Goal: Task Accomplishment & Management: Manage account settings

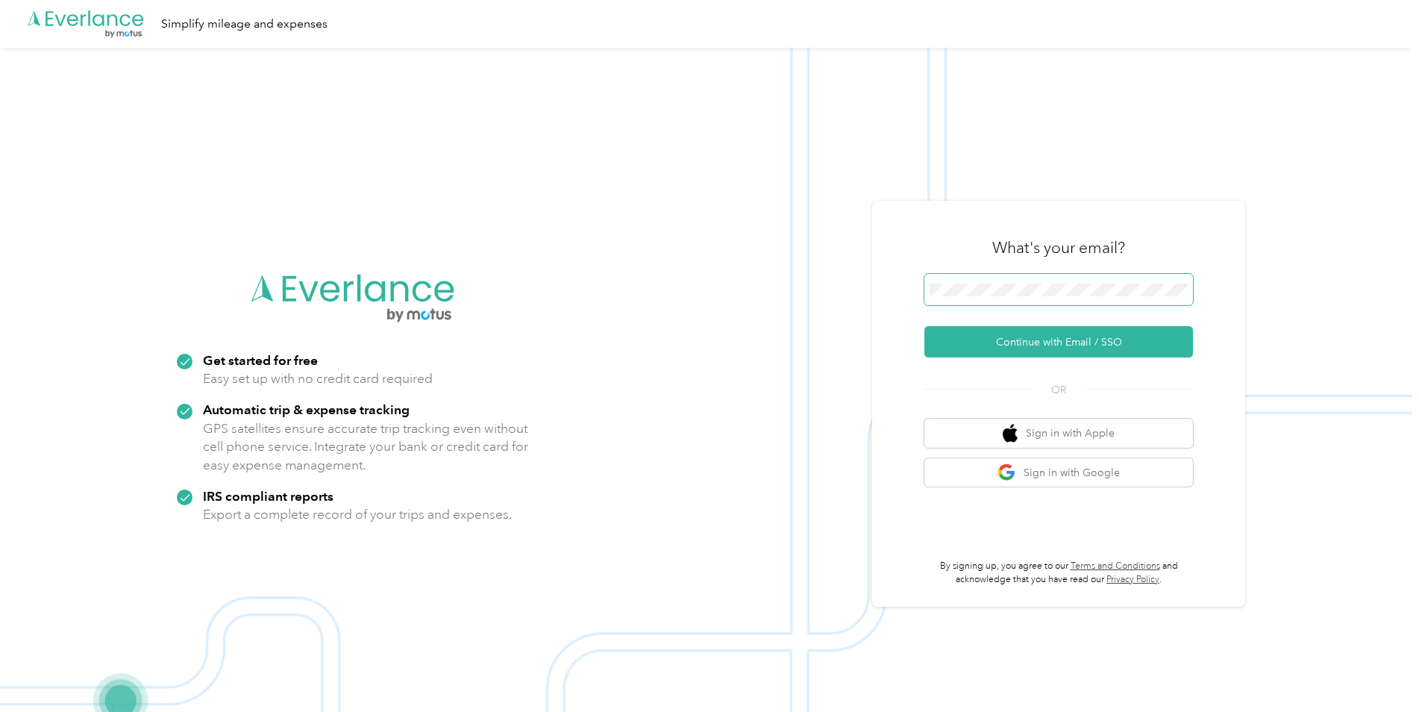
click at [1019, 297] on span at bounding box center [1059, 289] width 269 height 31
click at [1057, 346] on button "Continue with Email / SSO" at bounding box center [1059, 341] width 269 height 31
click at [1079, 349] on button "Continue with Email / SSO" at bounding box center [1059, 341] width 269 height 31
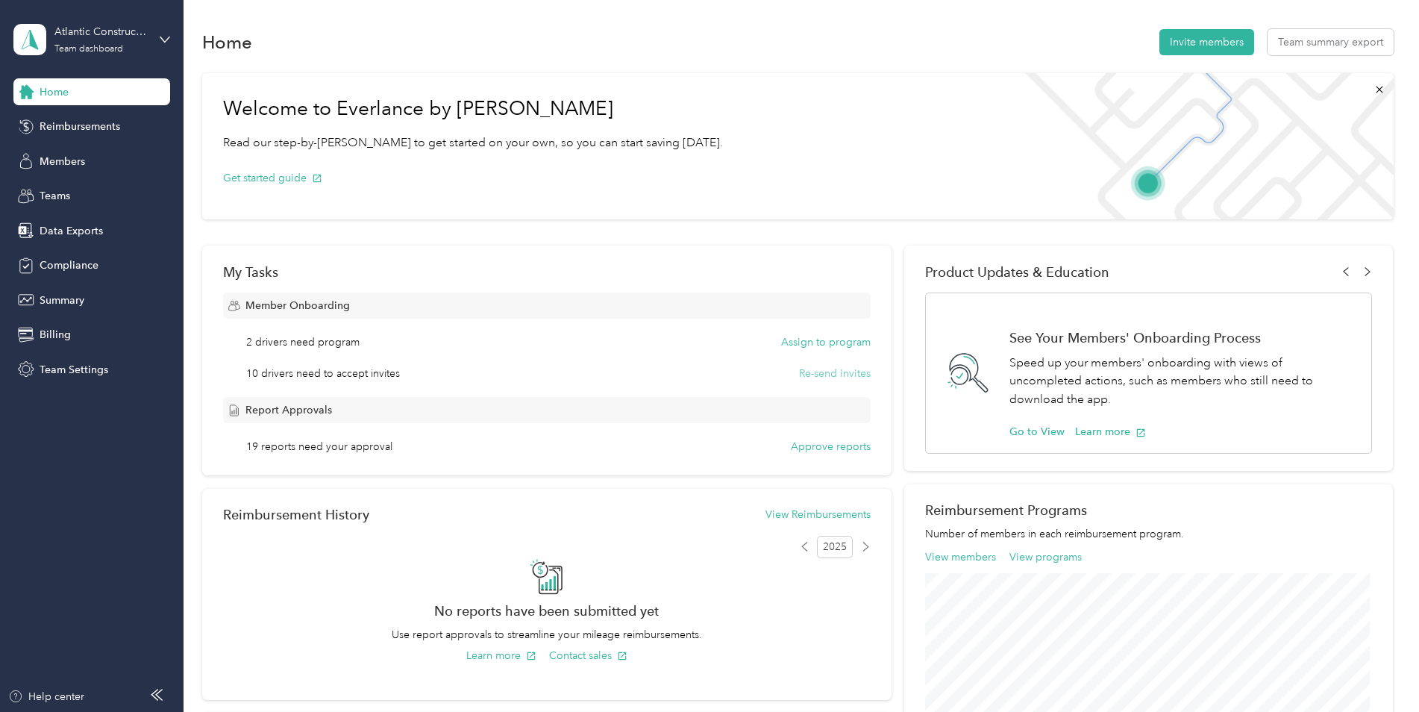
click at [812, 372] on button "Re-send invites" at bounding box center [835, 374] width 72 height 16
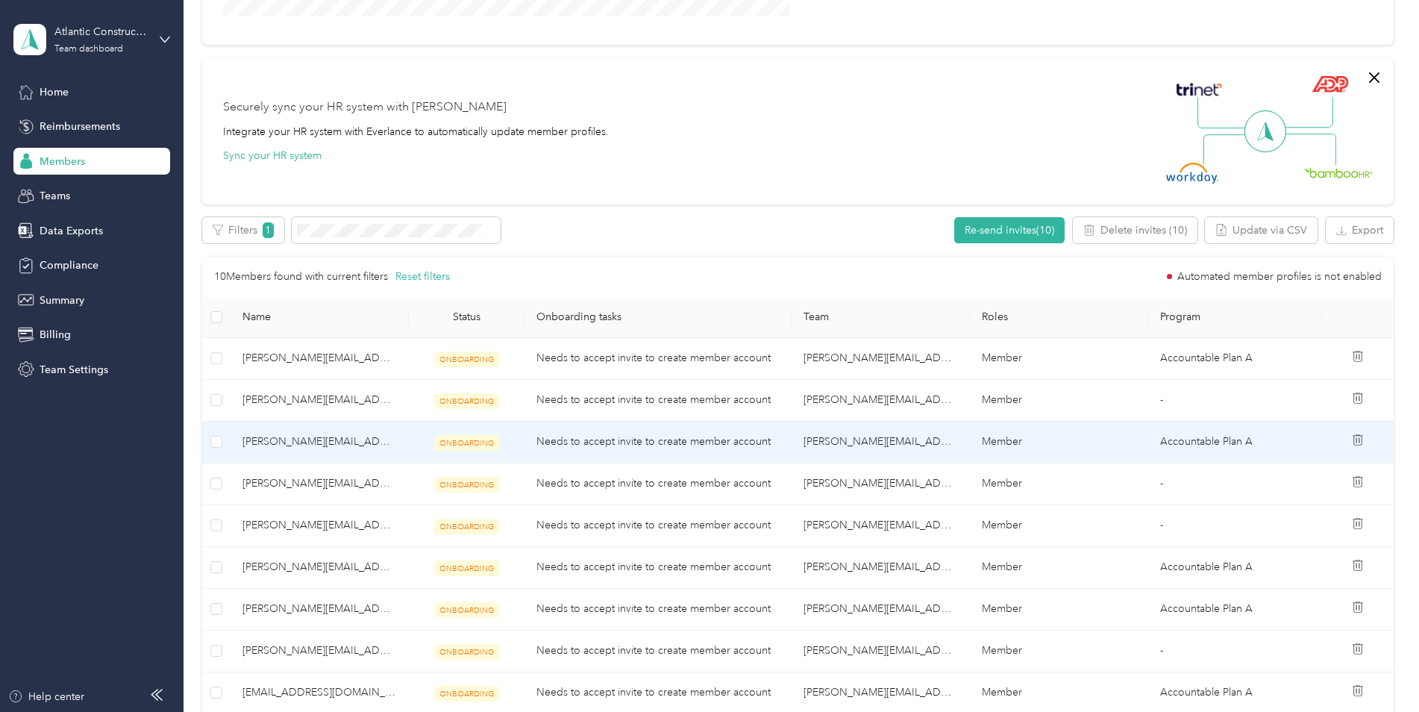
scroll to position [373, 0]
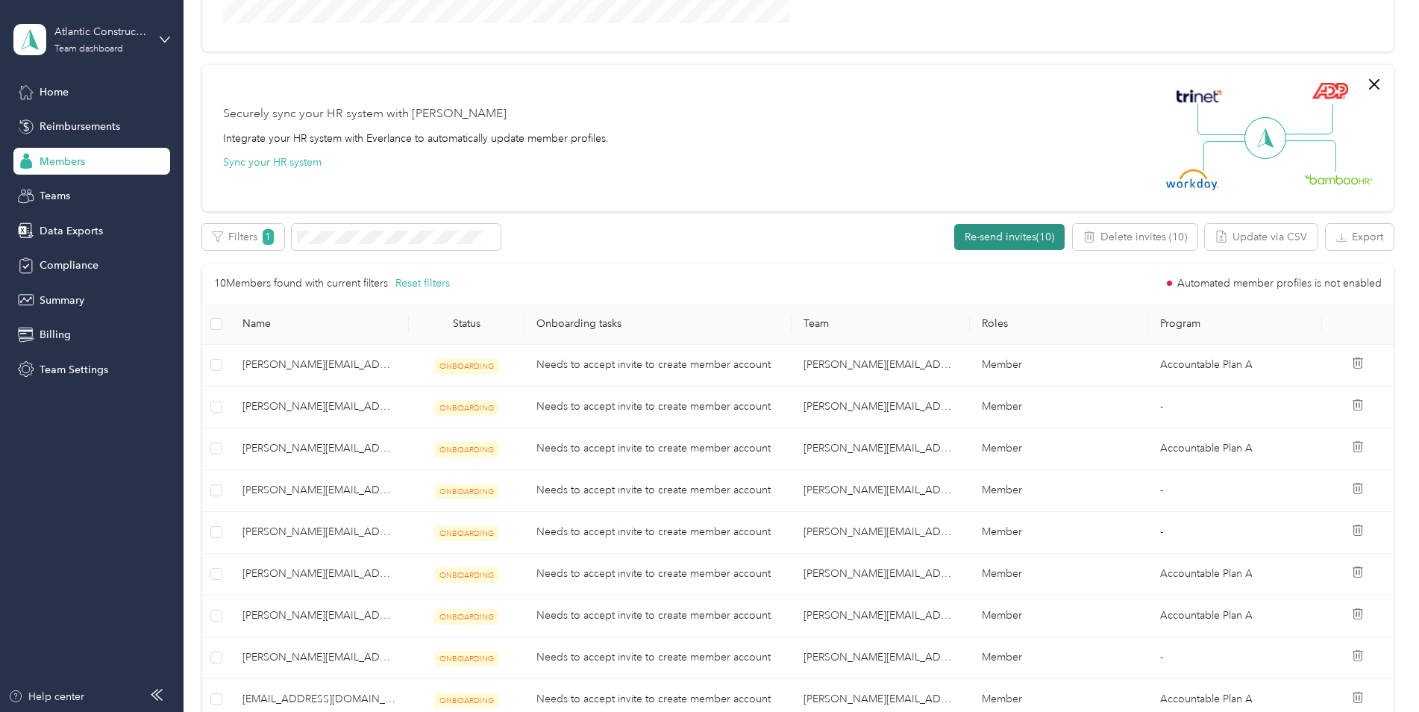
click at [993, 231] on button "Re-send invites (10)" at bounding box center [1009, 237] width 110 height 26
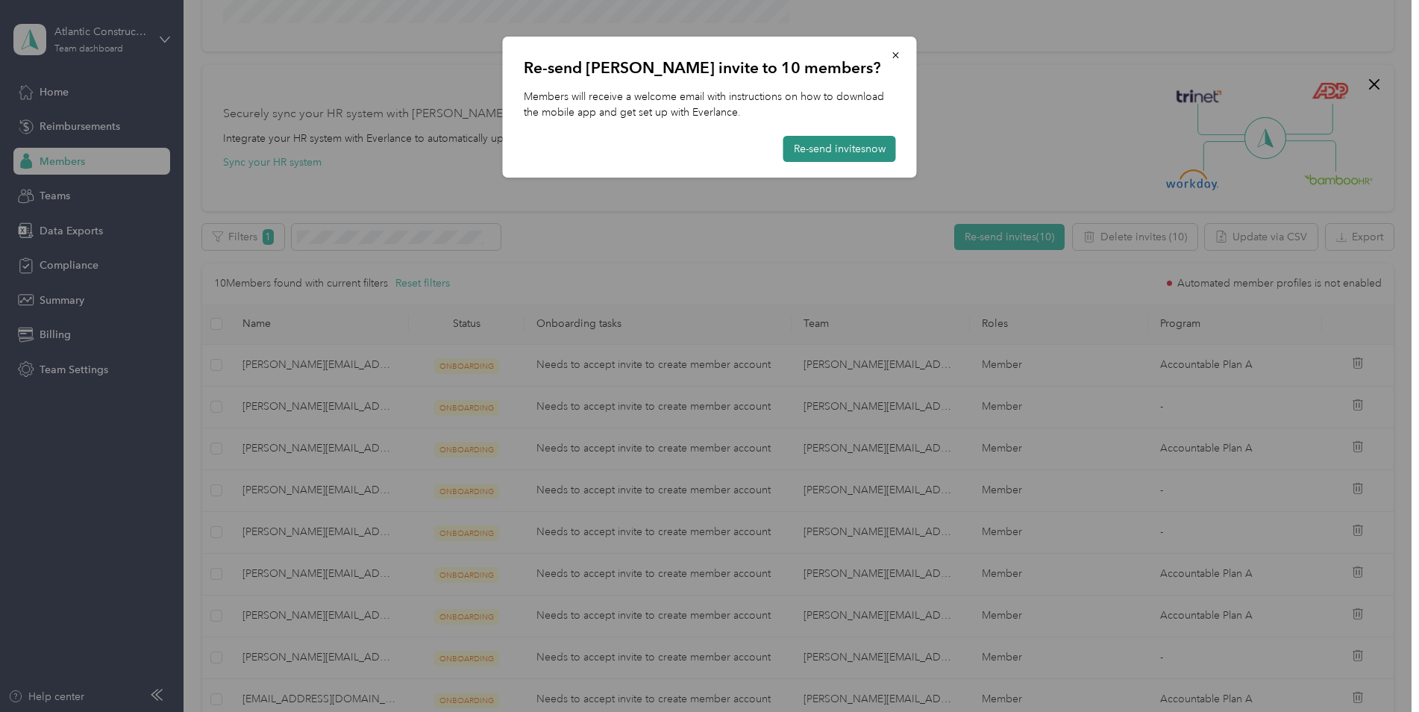
click at [862, 148] on button "Re-send invites now" at bounding box center [840, 149] width 113 height 26
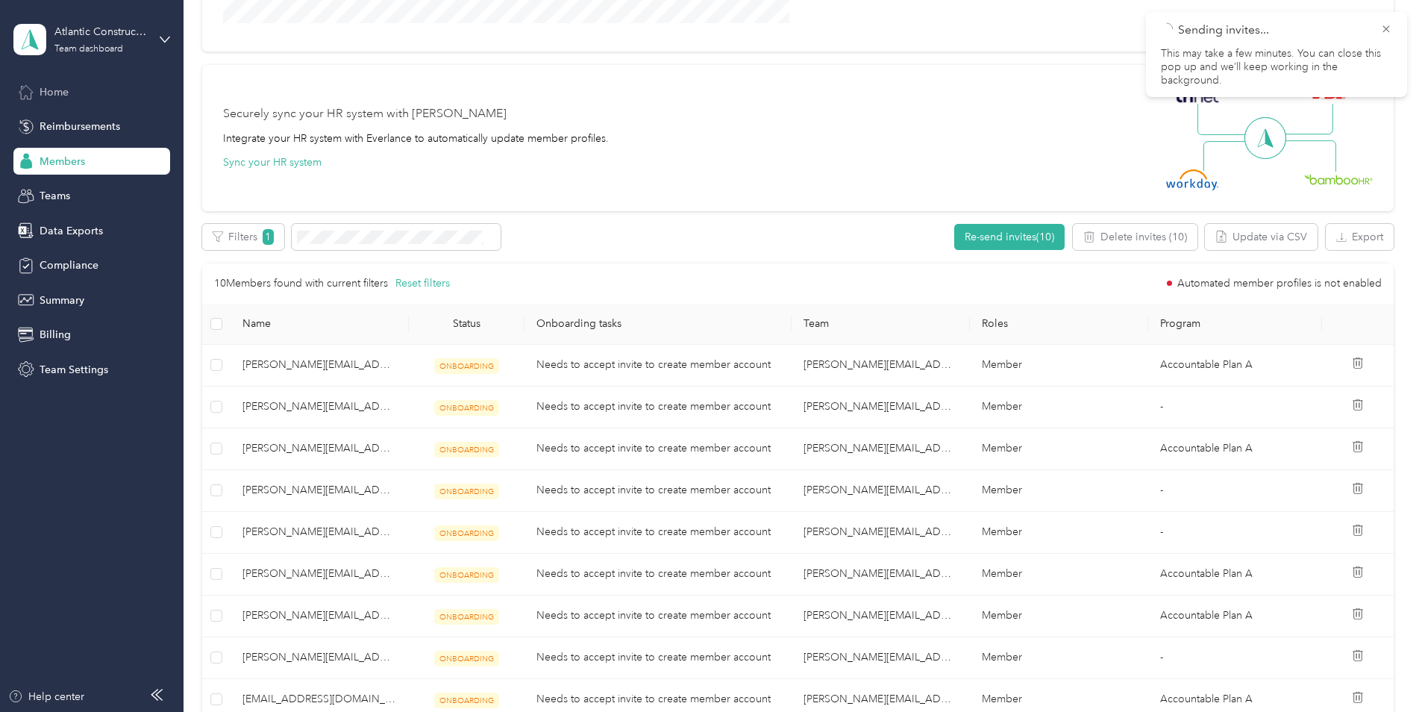
click at [44, 89] on span "Home" at bounding box center [54, 92] width 29 height 16
